Goal: Find specific page/section: Find specific page/section

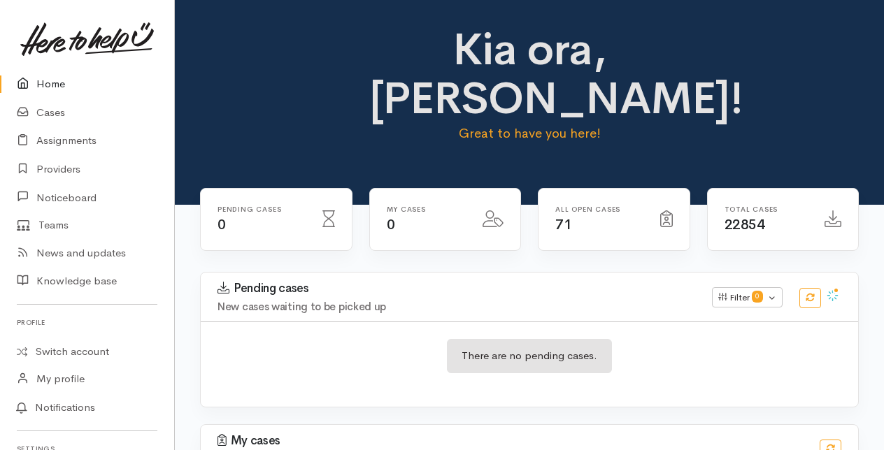
click at [54, 108] on link "Cases" at bounding box center [87, 113] width 174 height 29
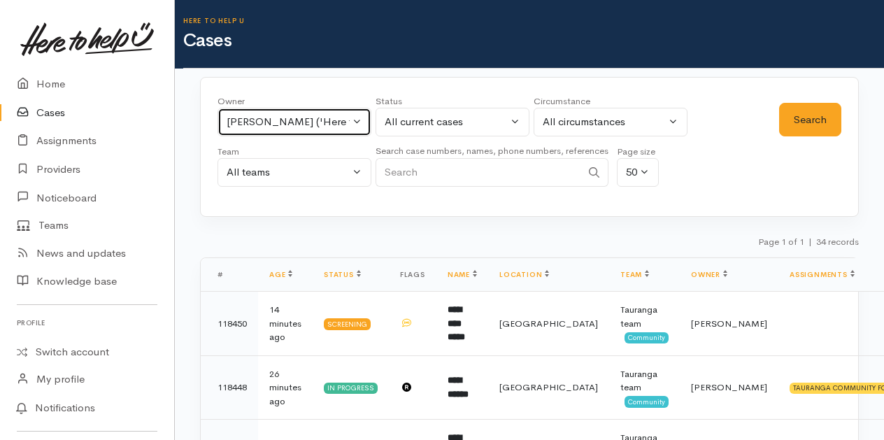
click at [356, 122] on button "Malia Stowers ('Here to help u')" at bounding box center [294, 122] width 154 height 29
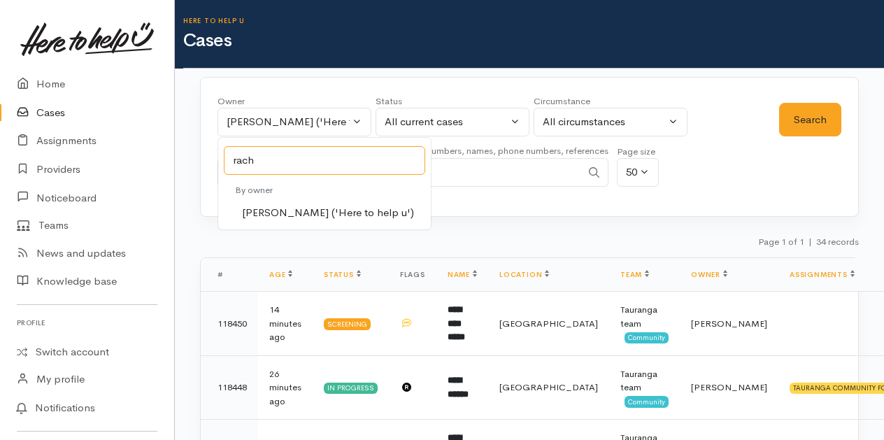
type input "rach"
click at [299, 208] on span "Rachel Proctor ('Here to help u')" at bounding box center [328, 213] width 172 height 16
select select "1612"
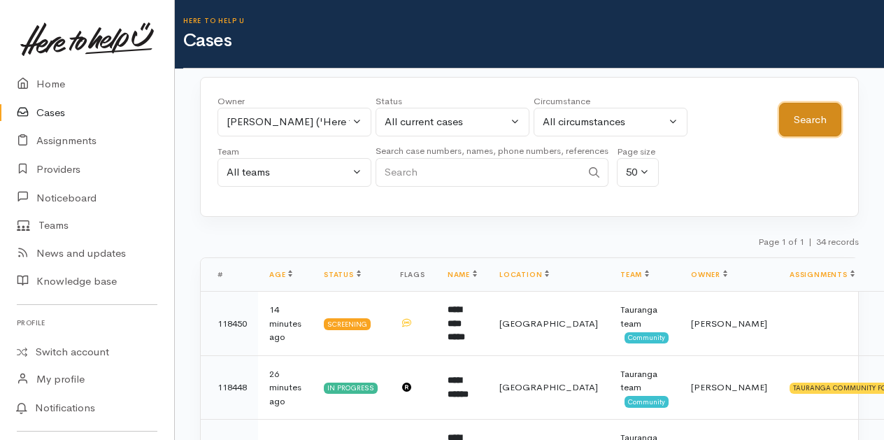
click at [830, 119] on button "Search" at bounding box center [810, 120] width 62 height 34
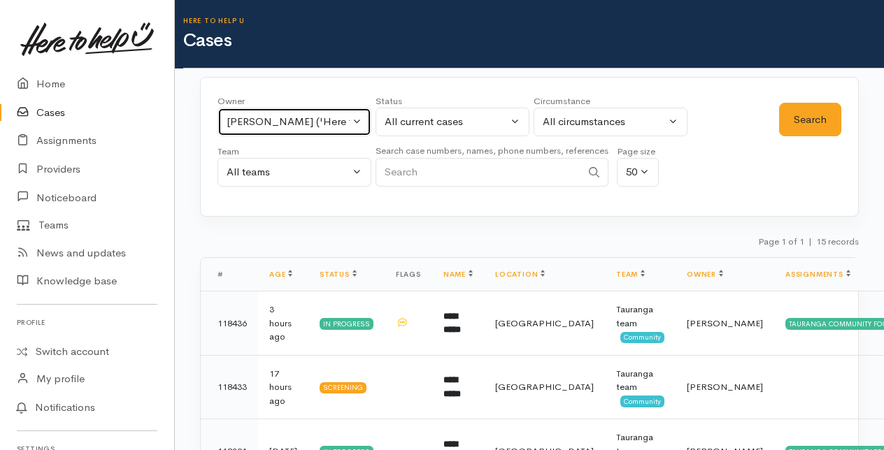
click at [363, 115] on button "Rachel Proctor ('Here to help u')" at bounding box center [294, 122] width 154 height 29
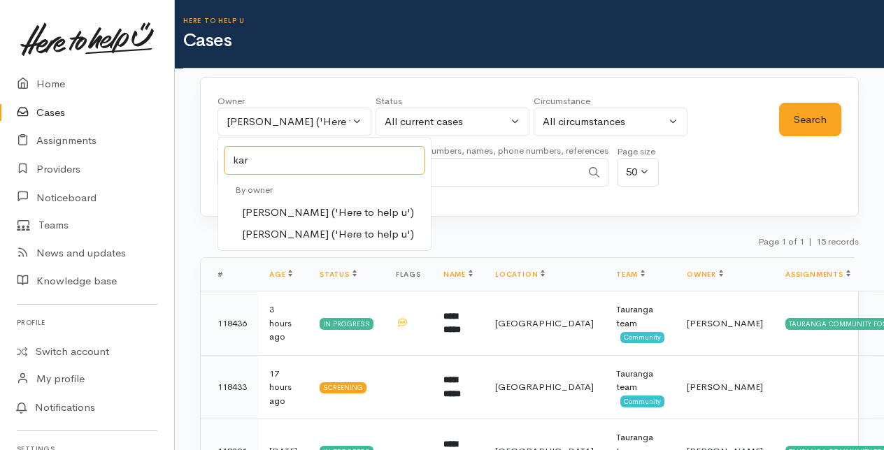
type input "kar"
click at [284, 207] on span "Karli Morris ('Here to help u')" at bounding box center [328, 213] width 172 height 16
select select "435"
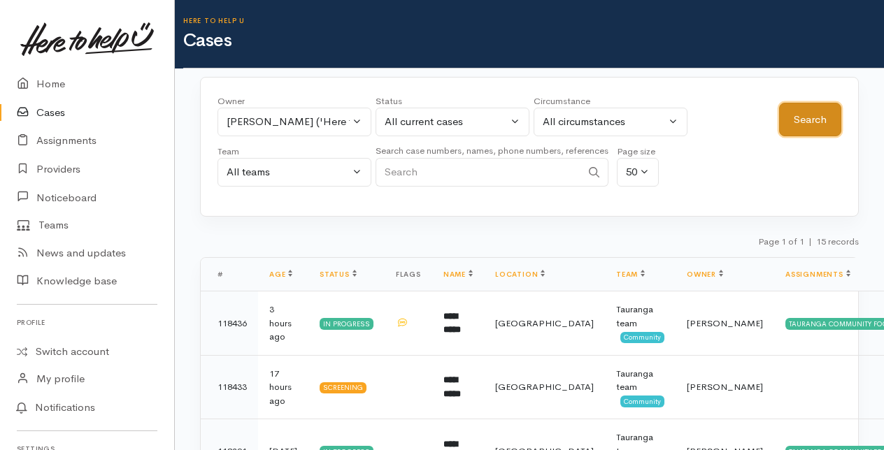
click at [821, 112] on button "Search" at bounding box center [810, 120] width 62 height 34
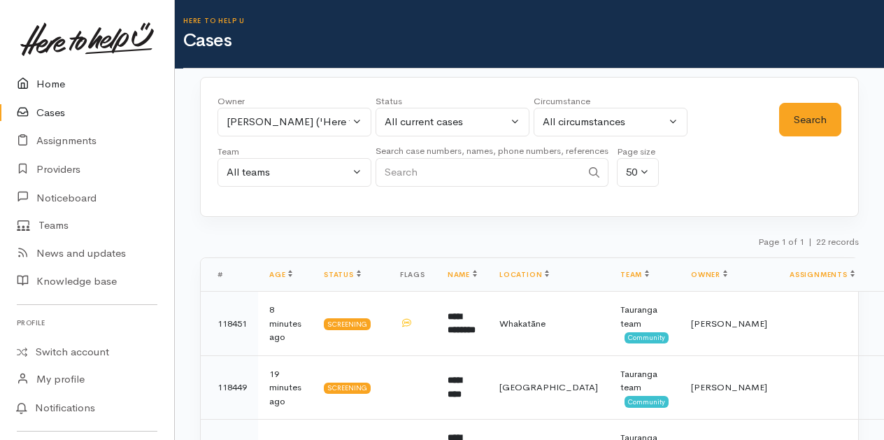
click at [45, 86] on link "Home" at bounding box center [87, 84] width 174 height 29
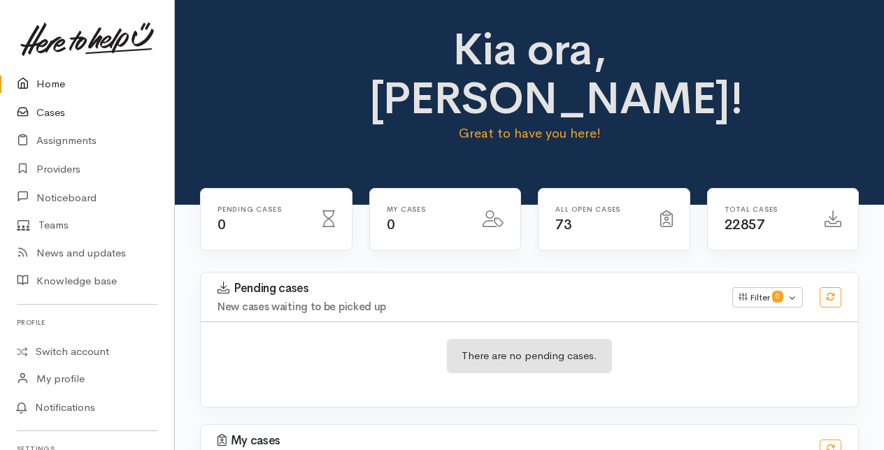
click at [50, 112] on link "Cases" at bounding box center [87, 113] width 174 height 29
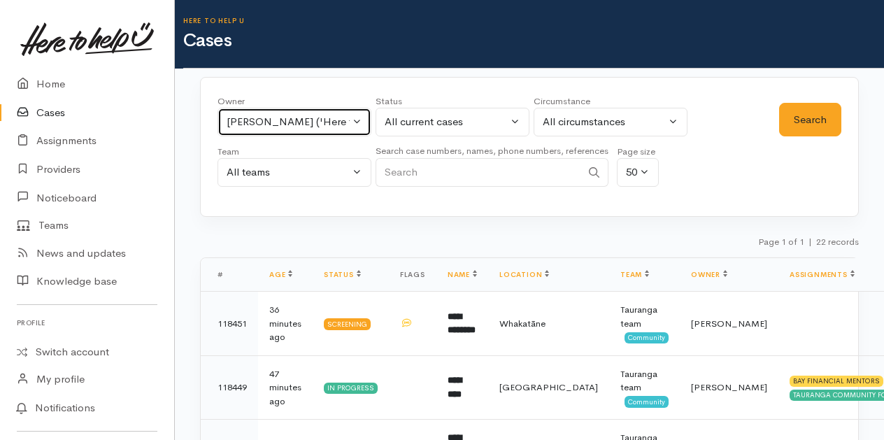
click at [357, 120] on button "Karli Morris ('Here to help u')" at bounding box center [294, 122] width 154 height 29
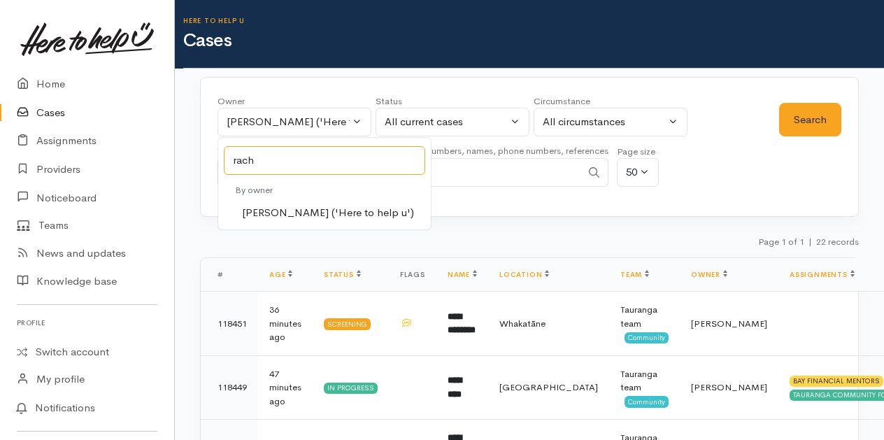
type input "rach"
click at [268, 210] on span "Rachel Proctor ('Here to help u')" at bounding box center [328, 213] width 172 height 16
select select "1612"
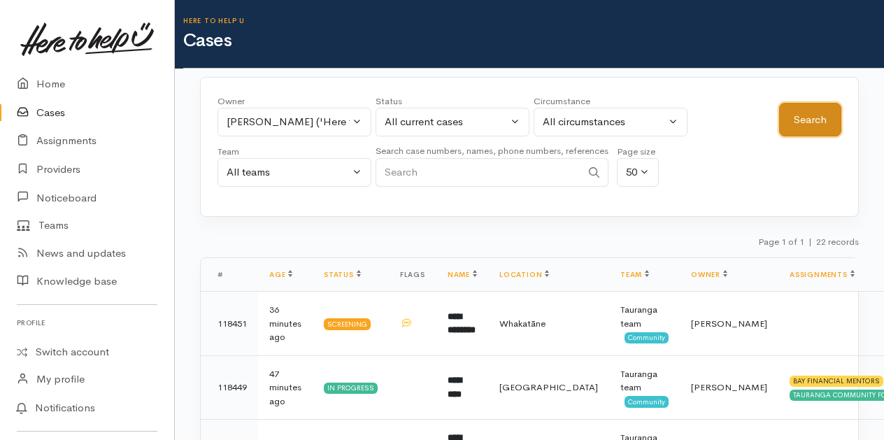
click at [818, 119] on button "Search" at bounding box center [810, 120] width 62 height 34
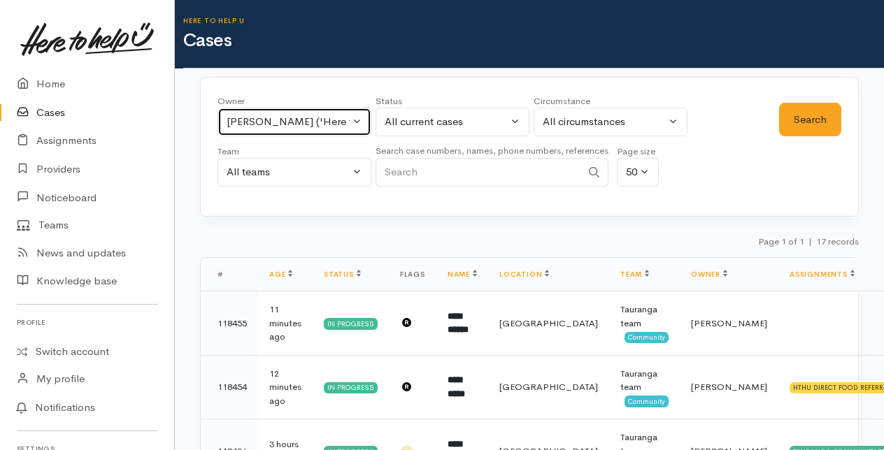
click at [357, 118] on button "Rachel Proctor ('Here to help u')" at bounding box center [294, 122] width 154 height 29
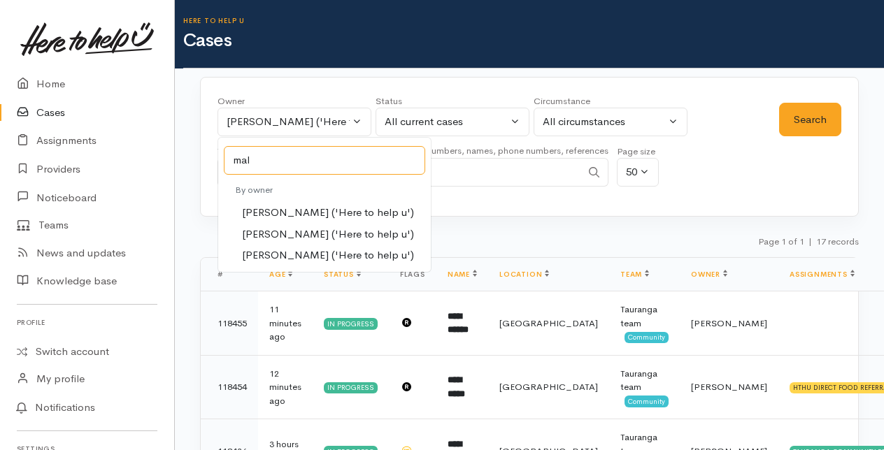
type input "mal"
click at [288, 231] on span "Malia Stowers ('Here to help u')" at bounding box center [328, 235] width 172 height 16
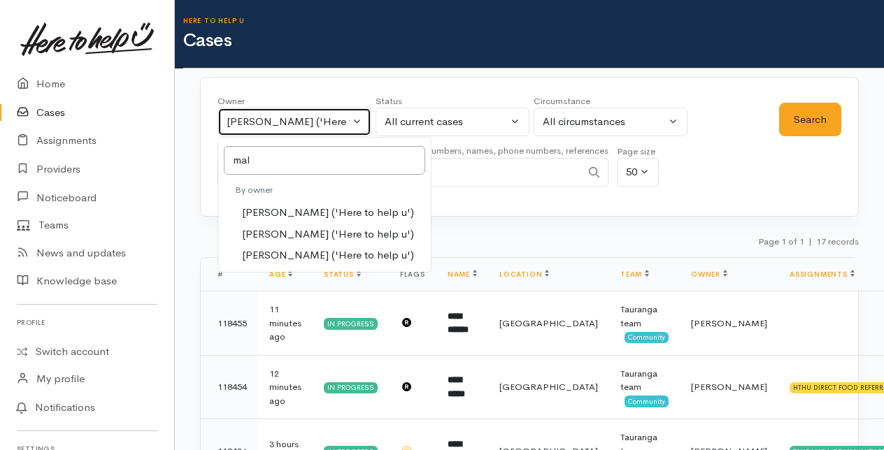
select select "1613"
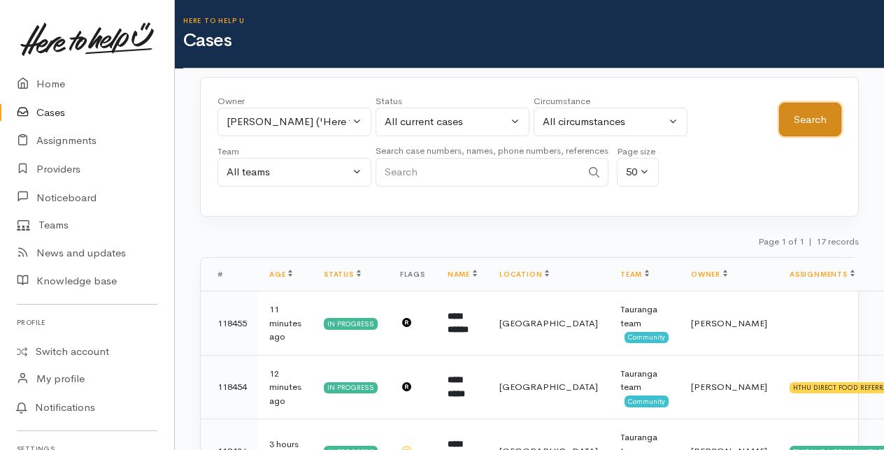
click at [825, 112] on button "Search" at bounding box center [810, 120] width 62 height 34
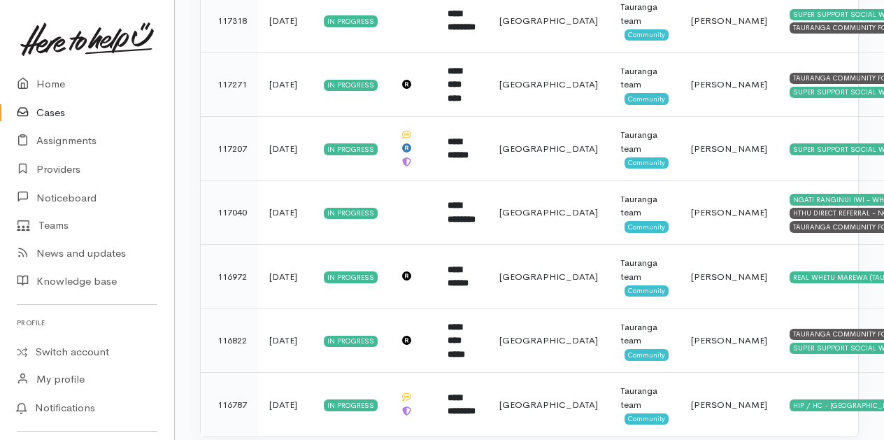
scroll to position [2058, 0]
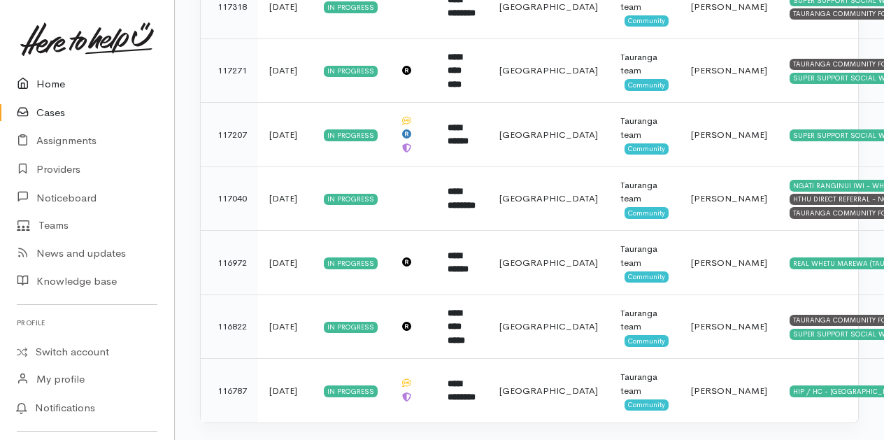
click at [55, 85] on link "Home" at bounding box center [87, 84] width 174 height 29
